Goal: Navigation & Orientation: Go to known website

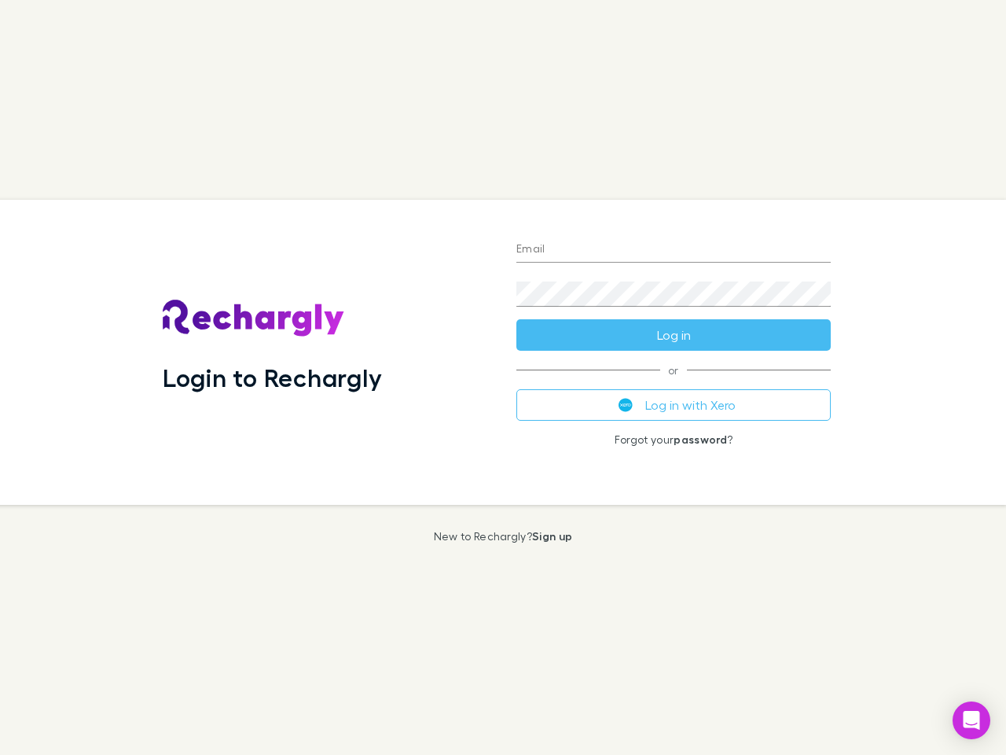
click at [503, 377] on div "Login to Rechargly" at bounding box center [327, 352] width 354 height 305
click at [674, 250] on input "Email" at bounding box center [673, 249] width 314 height 25
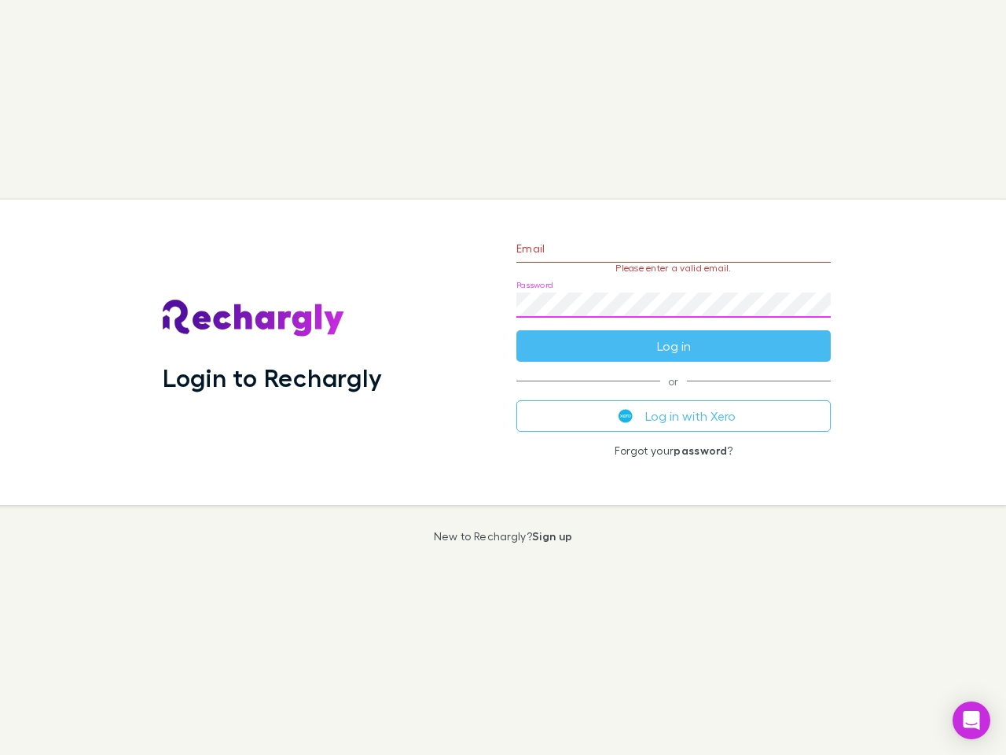
click at [674, 335] on form "Email Please enter a valid email. Password Log in" at bounding box center [673, 293] width 314 height 137
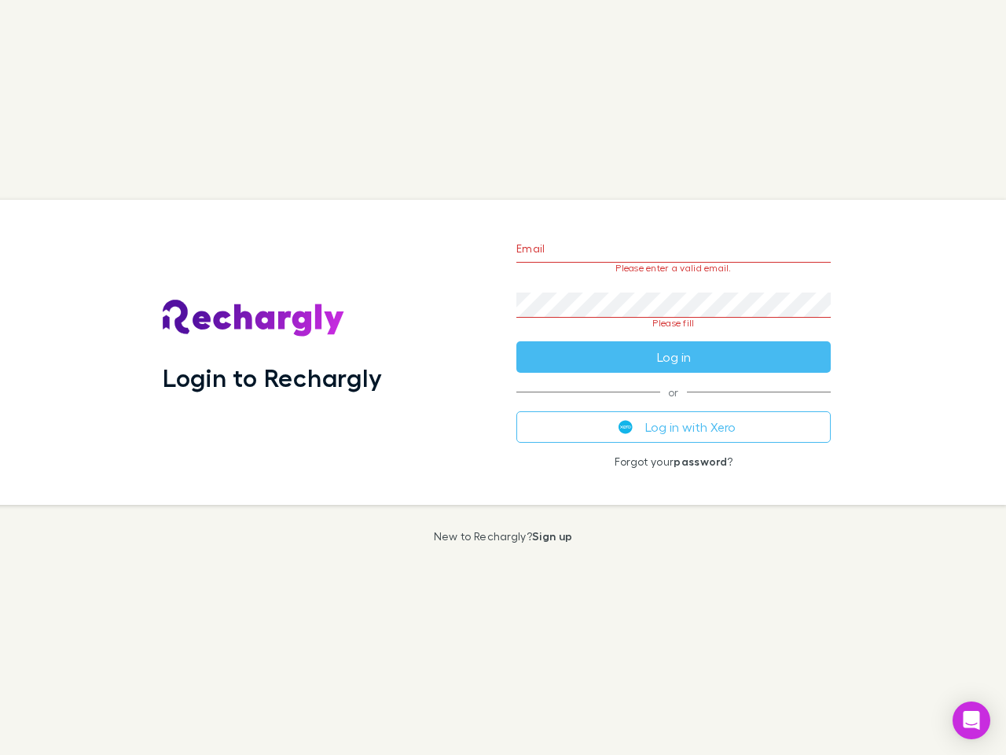
click at [674, 405] on div "Email Please enter a valid email. Password Please fill Log in or Log in with Xe…" at bounding box center [674, 352] width 340 height 305
click at [971, 720] on icon "Open Intercom Messenger" at bounding box center [972, 720] width 17 height 19
